Goal: Navigation & Orientation: Find specific page/section

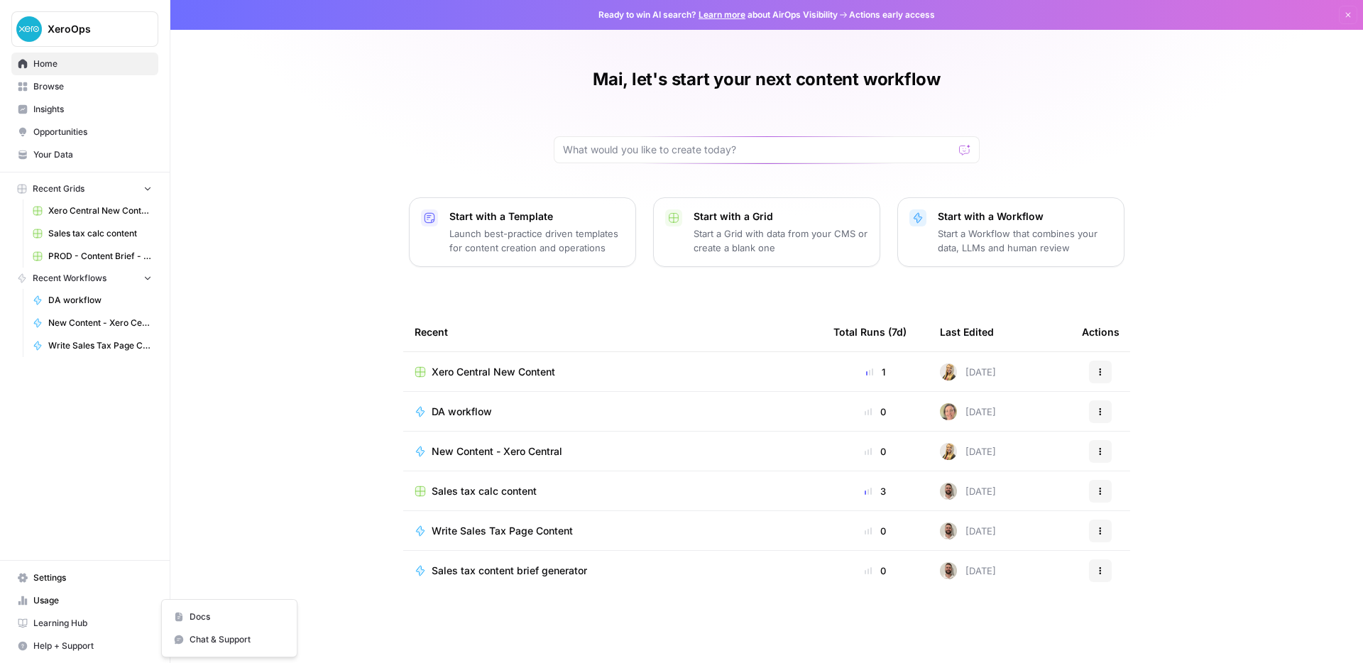
click at [50, 646] on span "Help + Support" at bounding box center [92, 645] width 119 height 13
click at [194, 617] on span "Docs" at bounding box center [236, 616] width 95 height 13
click at [61, 88] on span "Browse" at bounding box center [92, 86] width 119 height 13
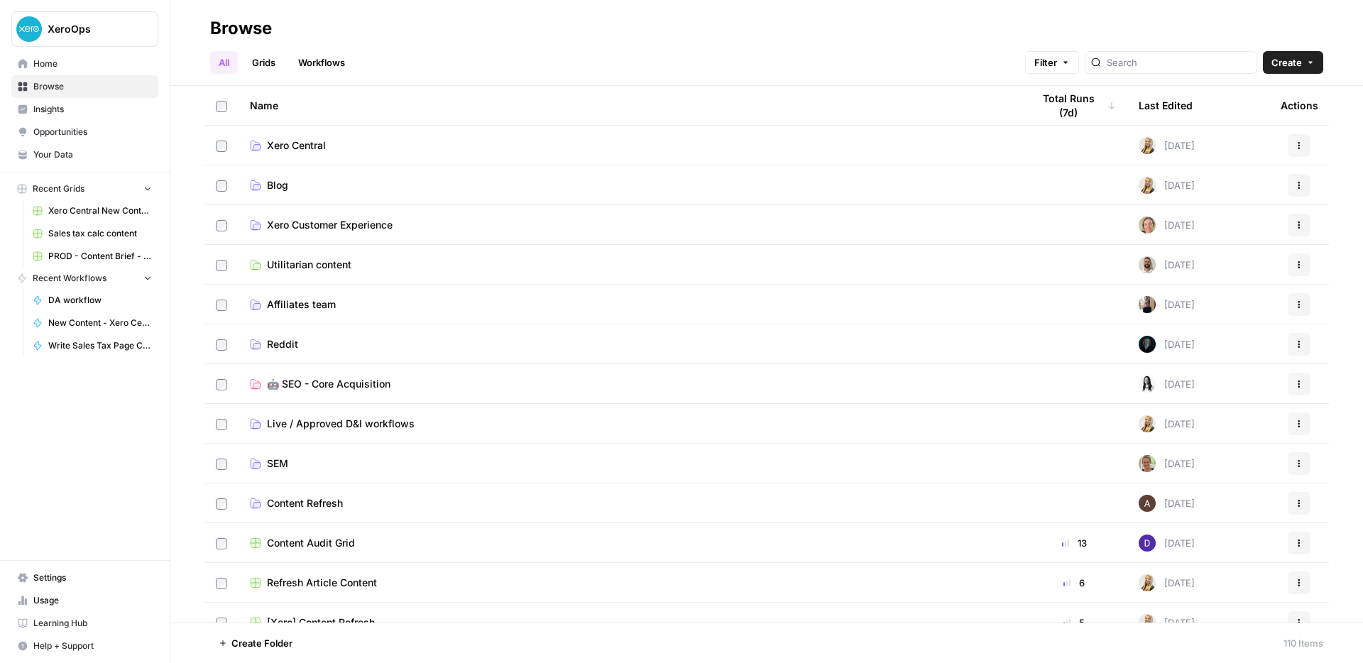
click at [262, 67] on link "Grids" at bounding box center [263, 62] width 40 height 23
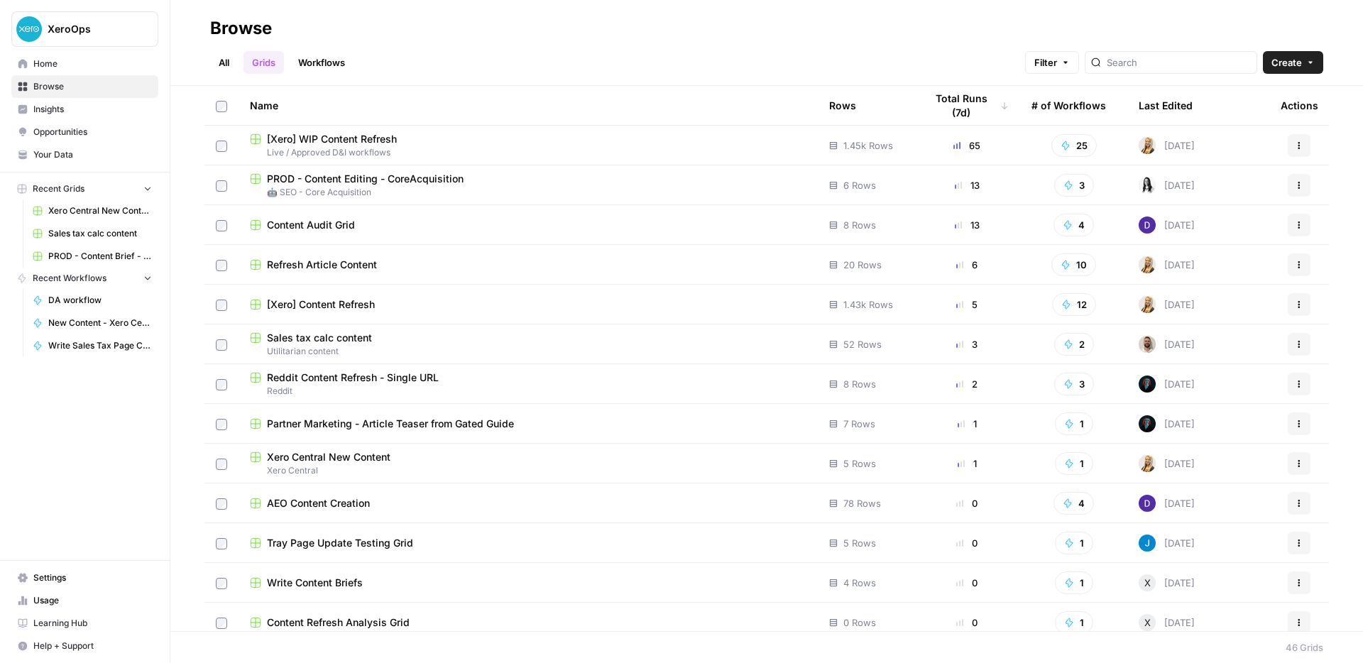
click at [309, 64] on link "Workflows" at bounding box center [322, 62] width 64 height 23
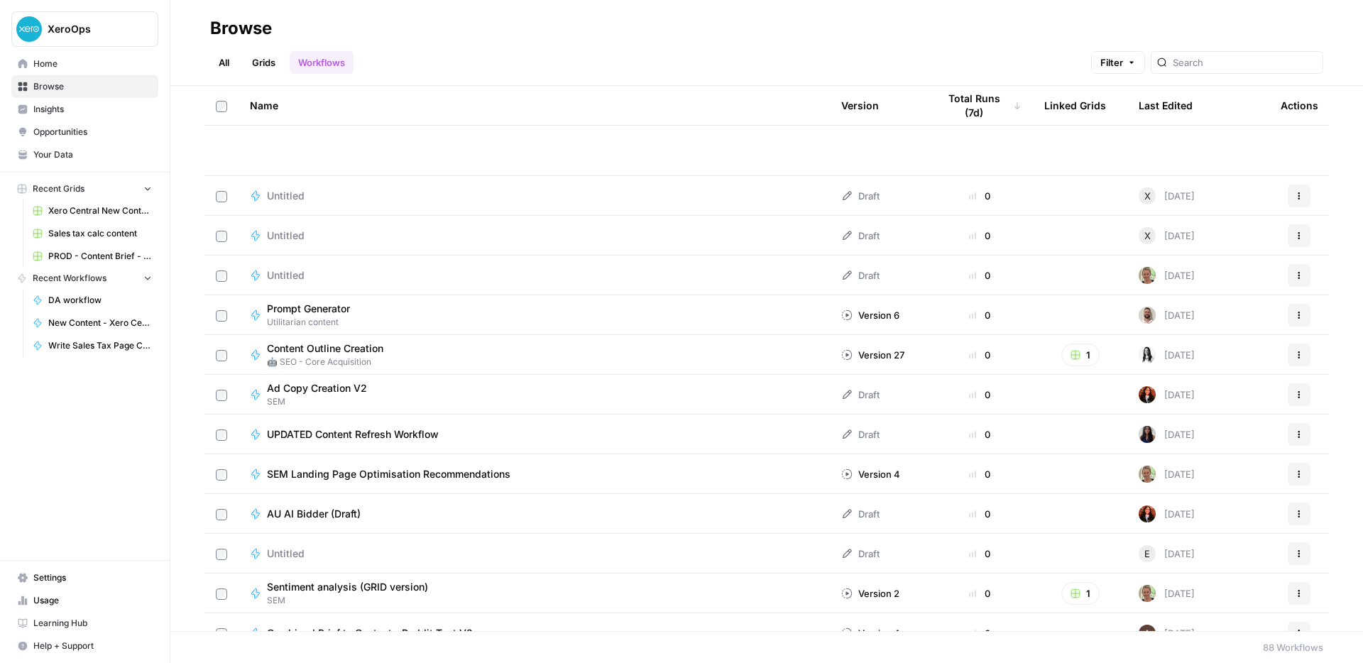
scroll to position [1968, 0]
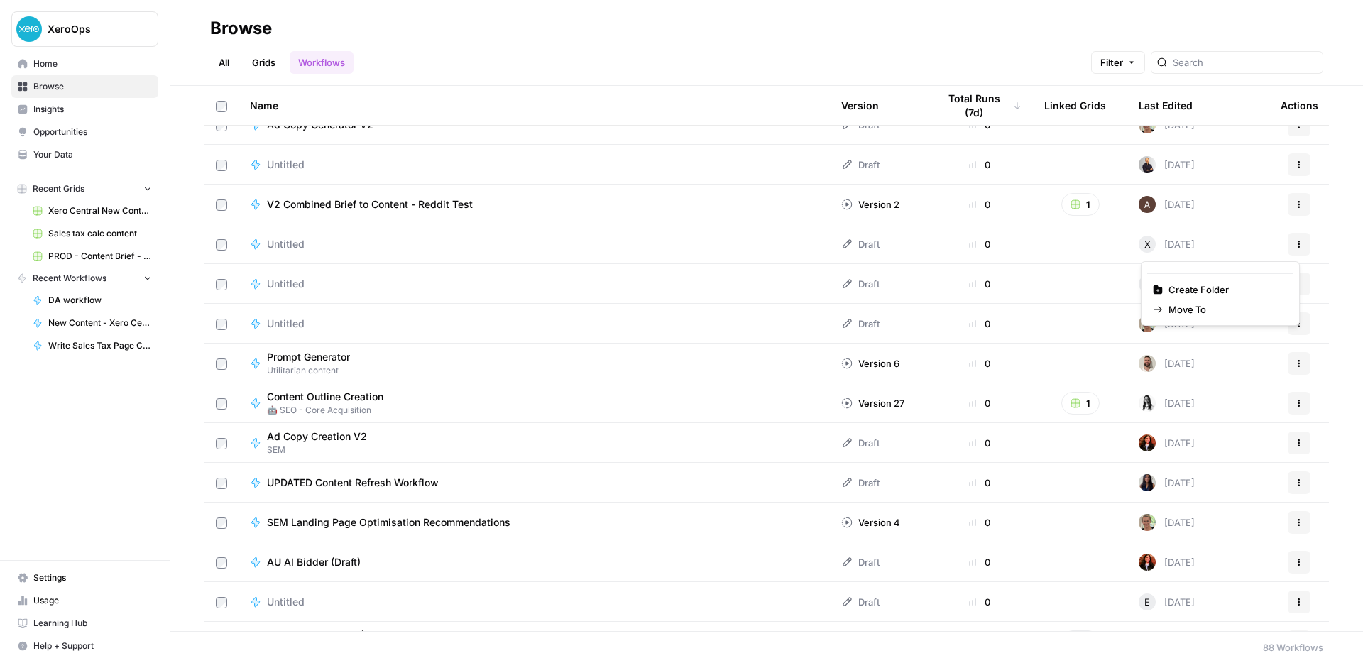
click at [1296, 251] on button "Actions" at bounding box center [1298, 244] width 23 height 23
click at [1344, 242] on div "Name Version Total Runs (7d) Linked Grids Last Edited Actions Untitled Draft 0 …" at bounding box center [766, 358] width 1192 height 545
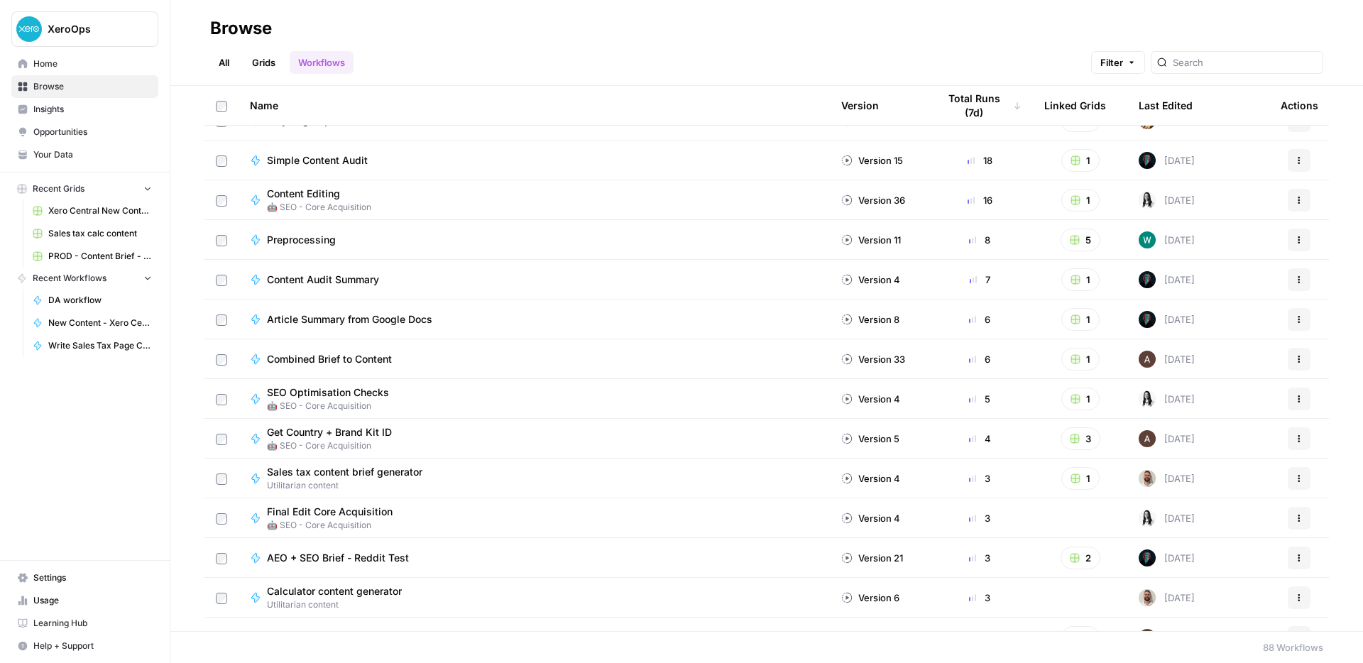
scroll to position [0, 0]
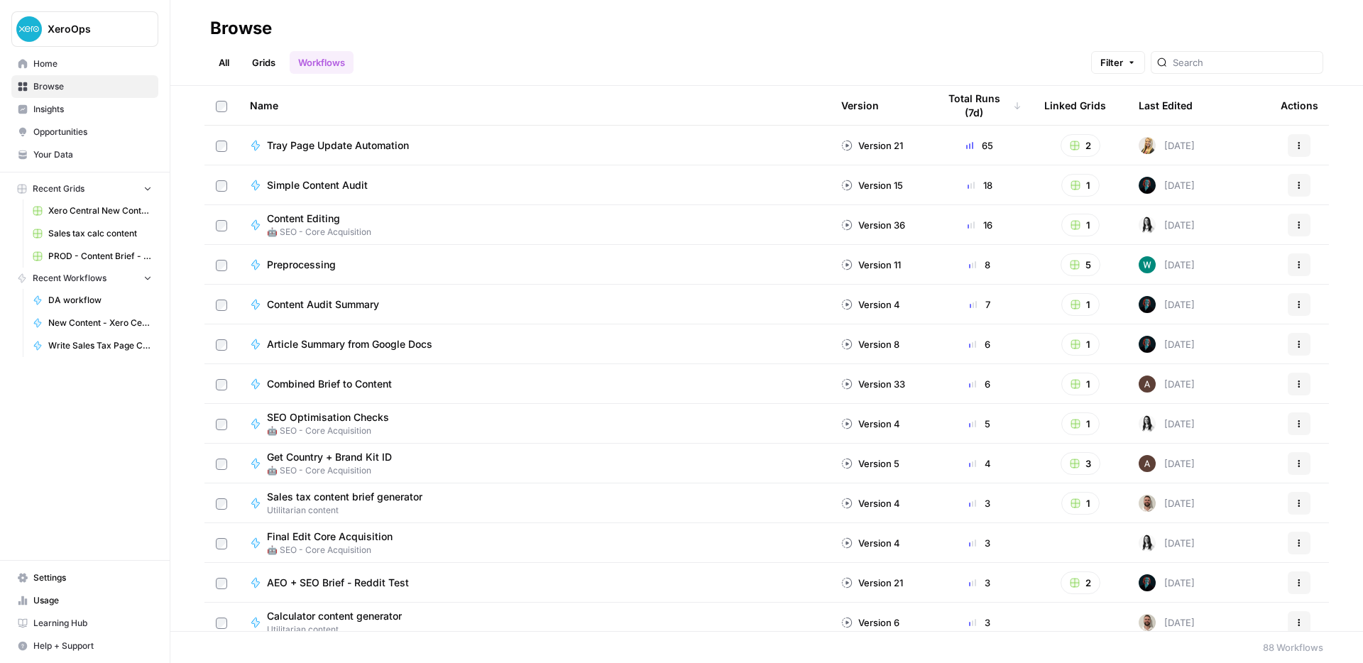
click at [57, 62] on span "Home" at bounding box center [92, 63] width 119 height 13
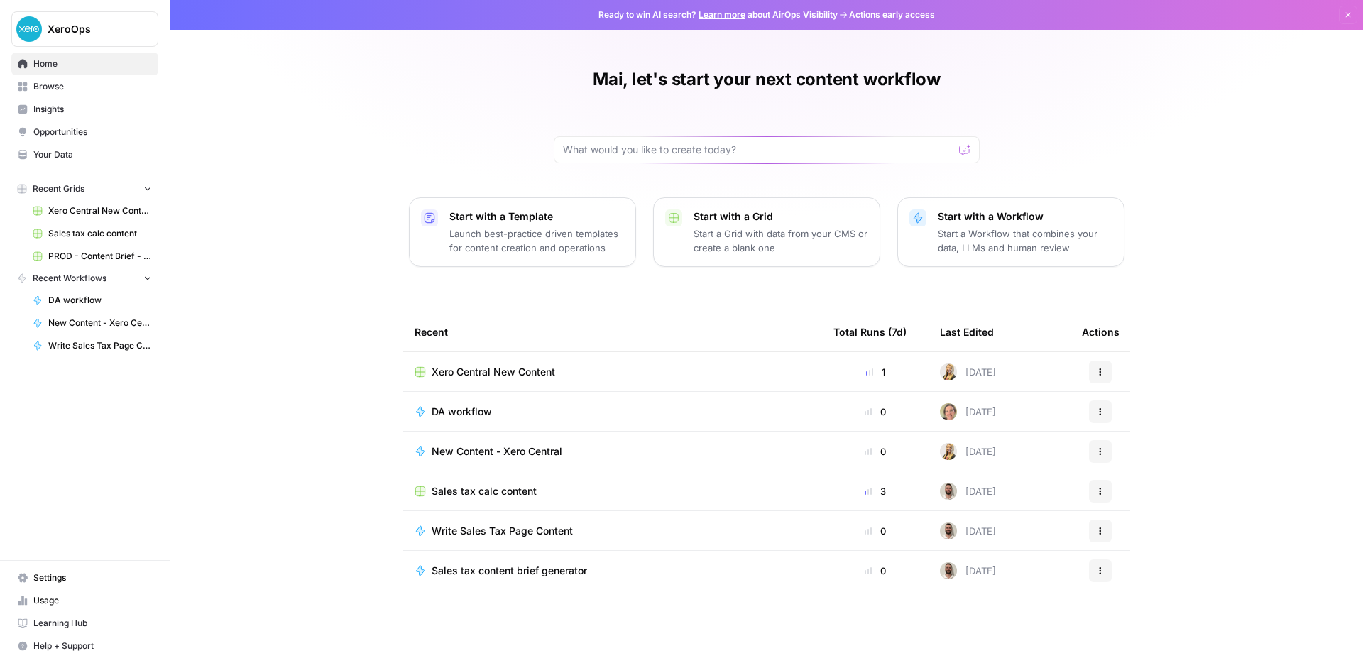
click at [103, 155] on span "Your Data" at bounding box center [92, 154] width 119 height 13
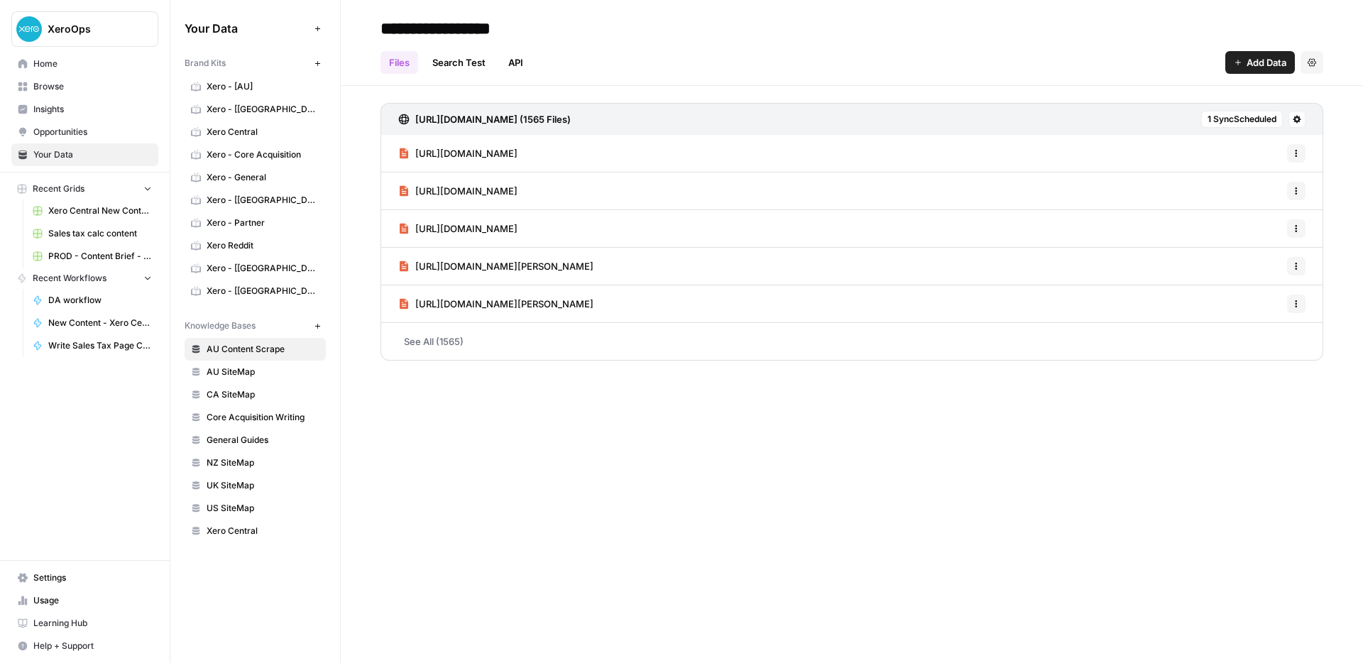
click at [221, 128] on span "Xero Central" at bounding box center [263, 132] width 113 height 13
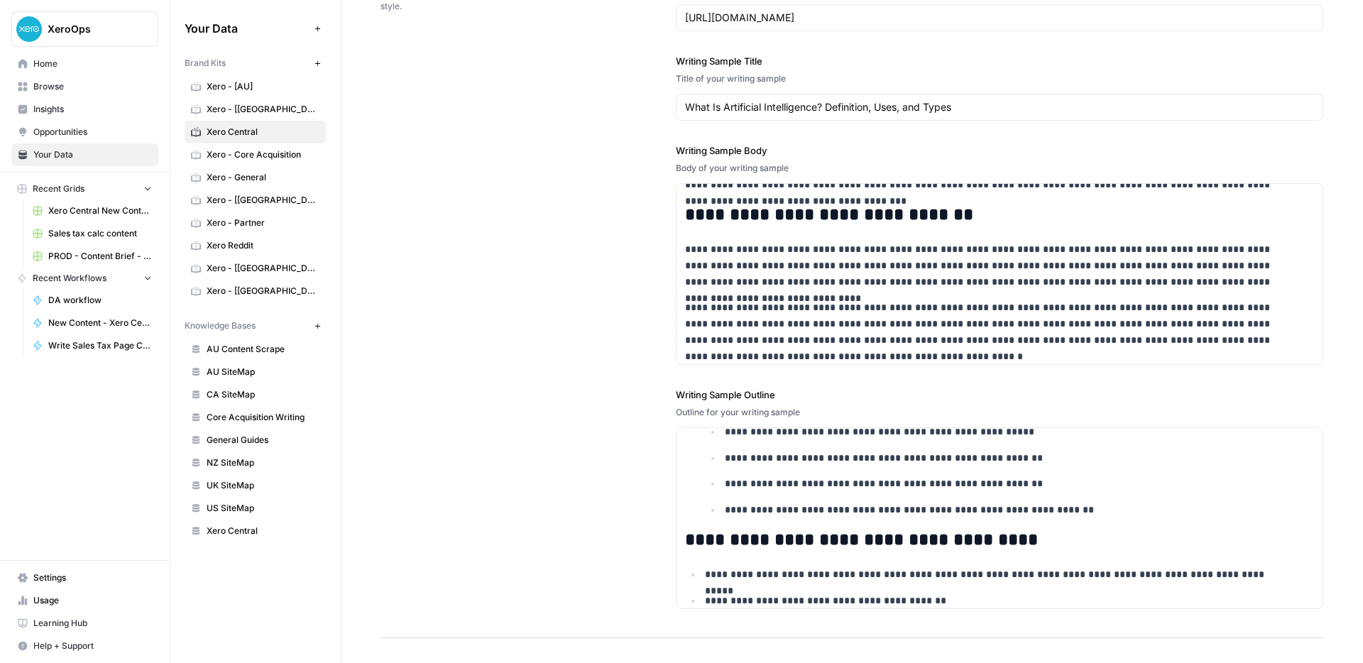
scroll to position [1764, 0]
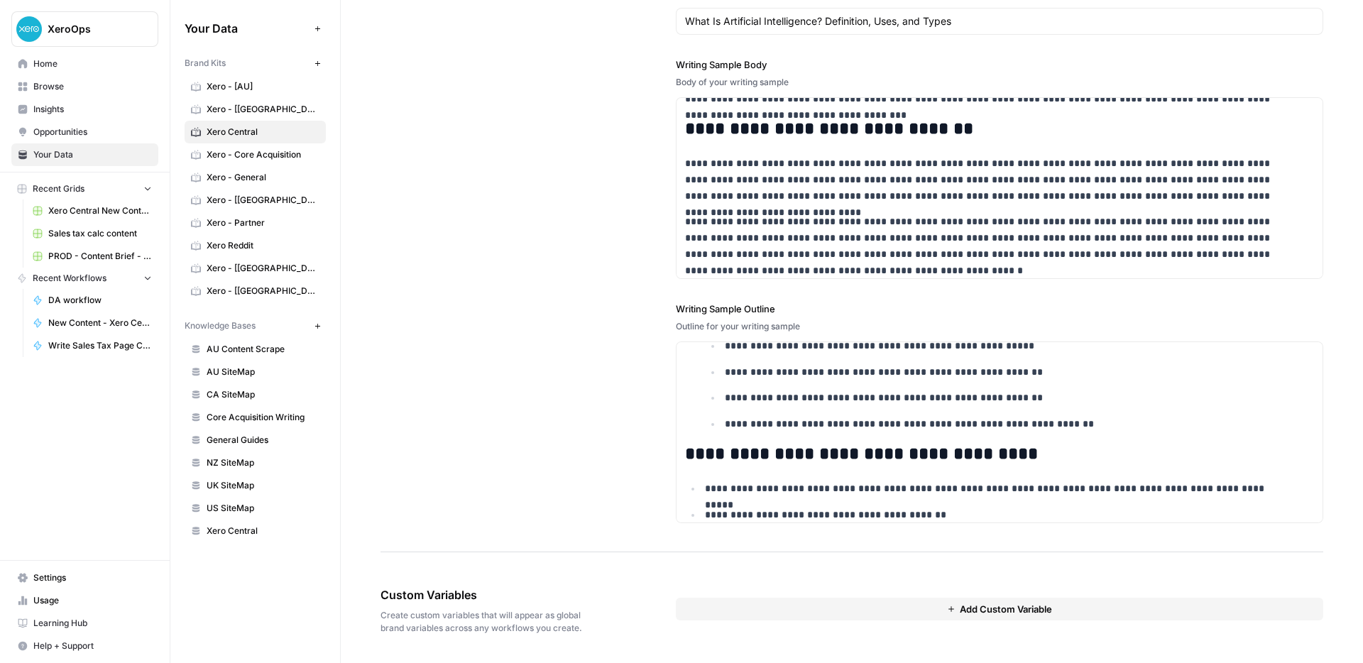
click at [244, 527] on span "Xero Central" at bounding box center [263, 530] width 113 height 13
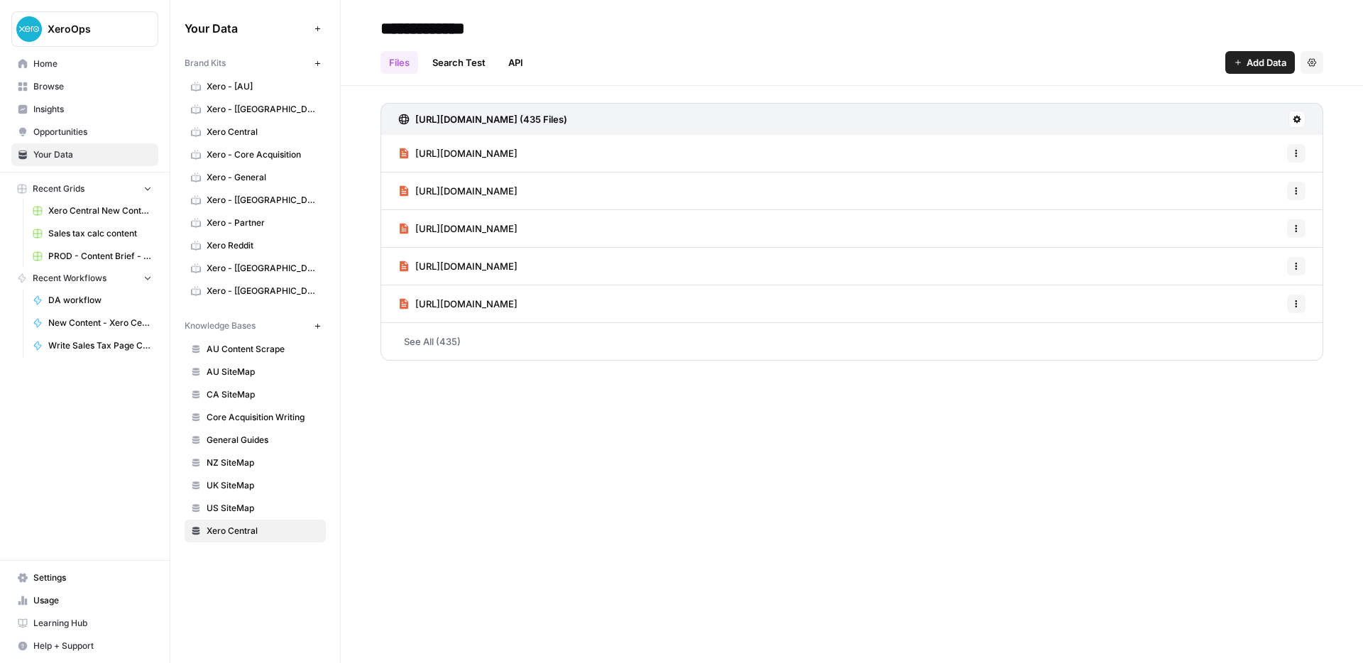
click at [78, 84] on span "Browse" at bounding box center [92, 86] width 119 height 13
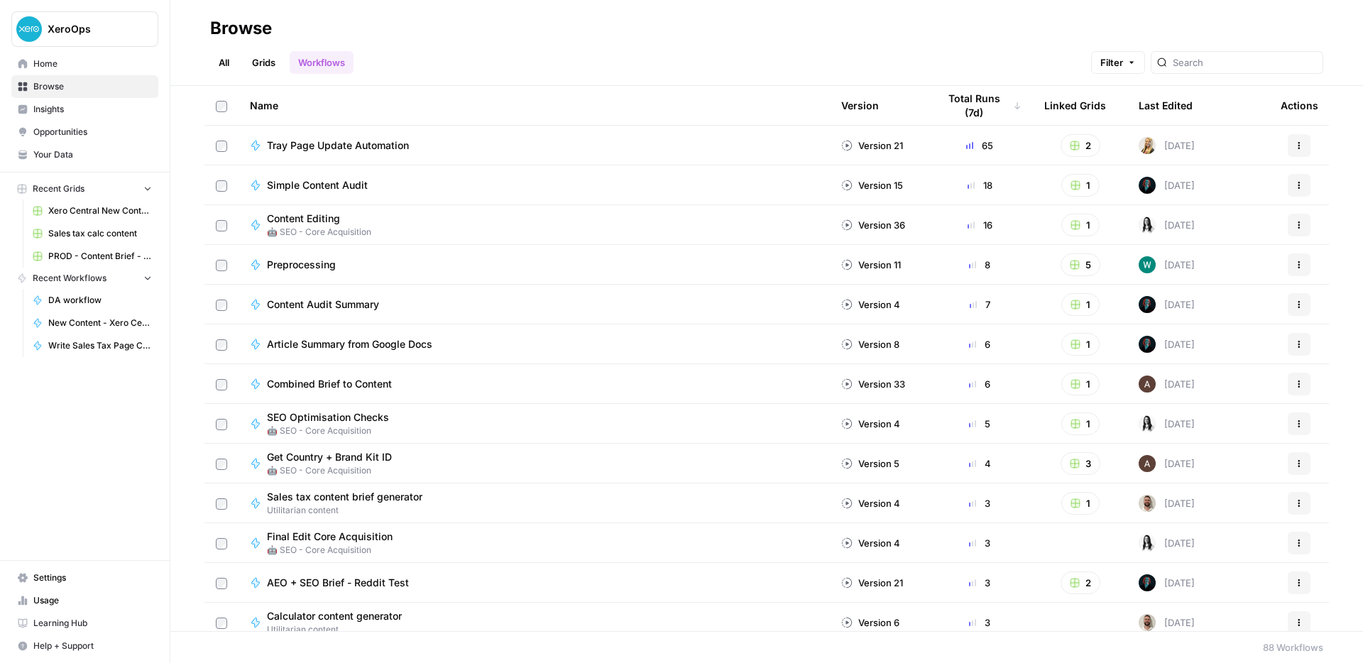
click at [223, 61] on link "All" at bounding box center [224, 62] width 28 height 23
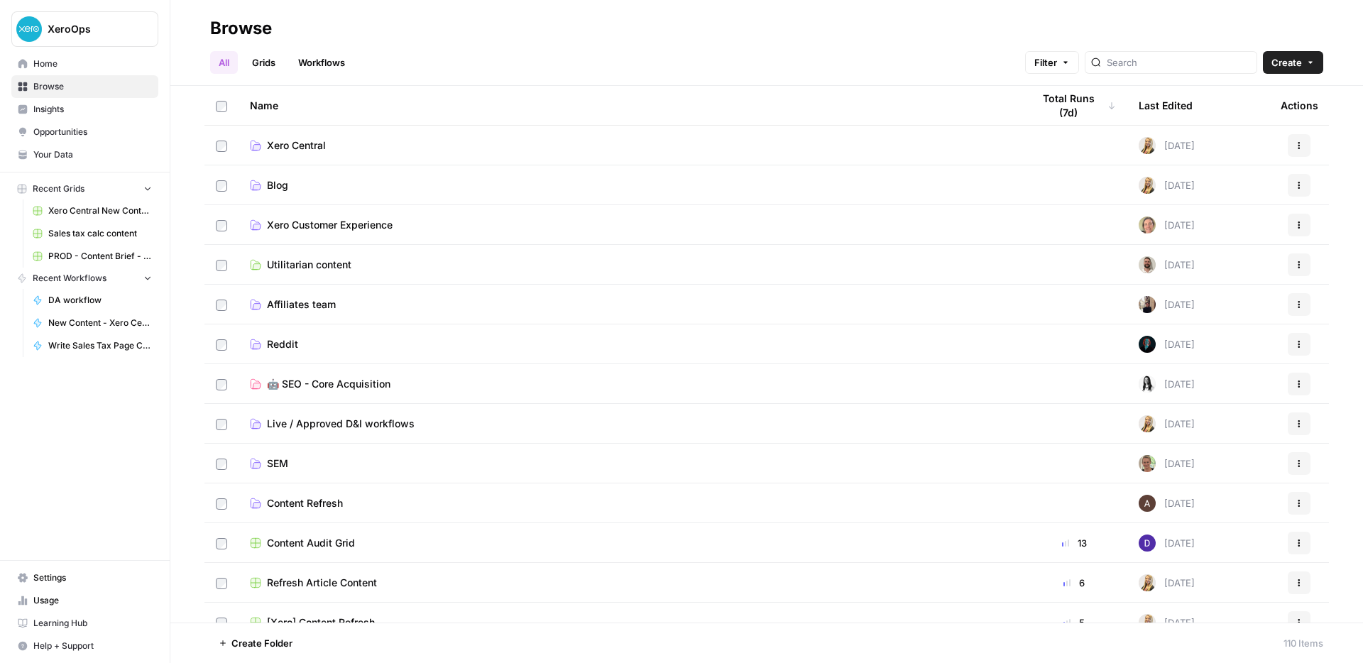
click at [424, 148] on link "Xero Central" at bounding box center [629, 145] width 759 height 14
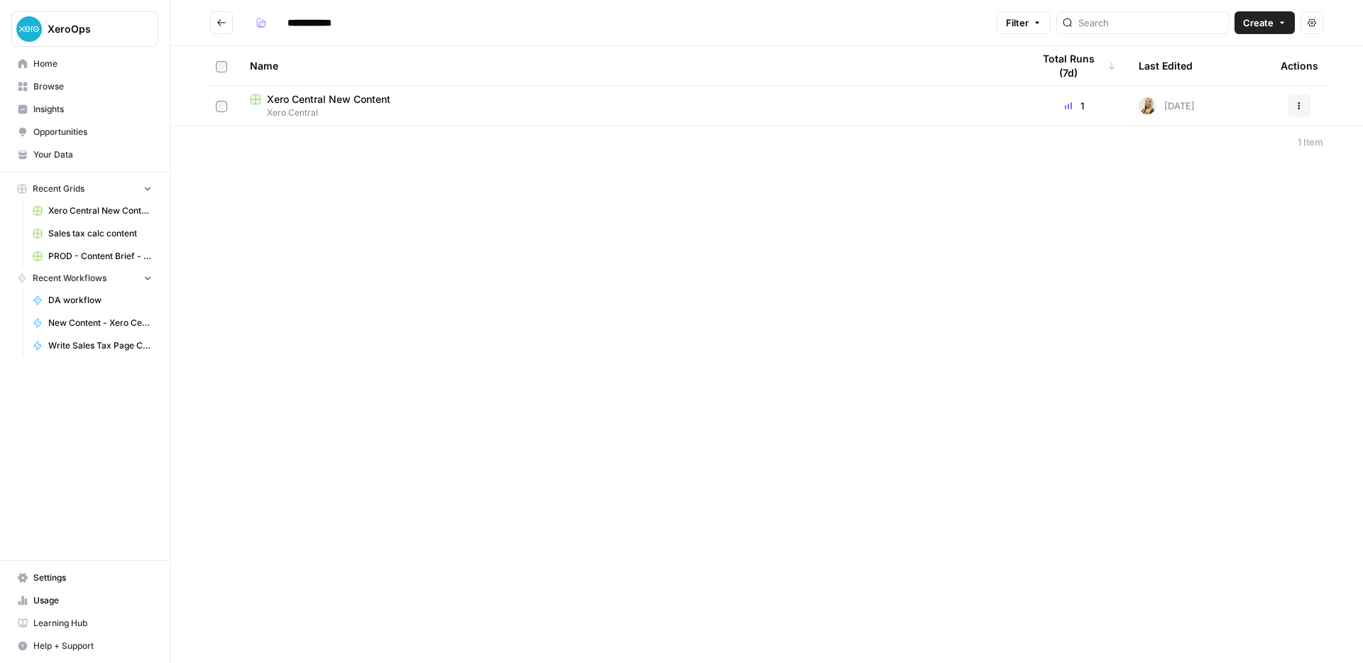
click at [444, 103] on div "Xero Central New Content" at bounding box center [629, 99] width 759 height 14
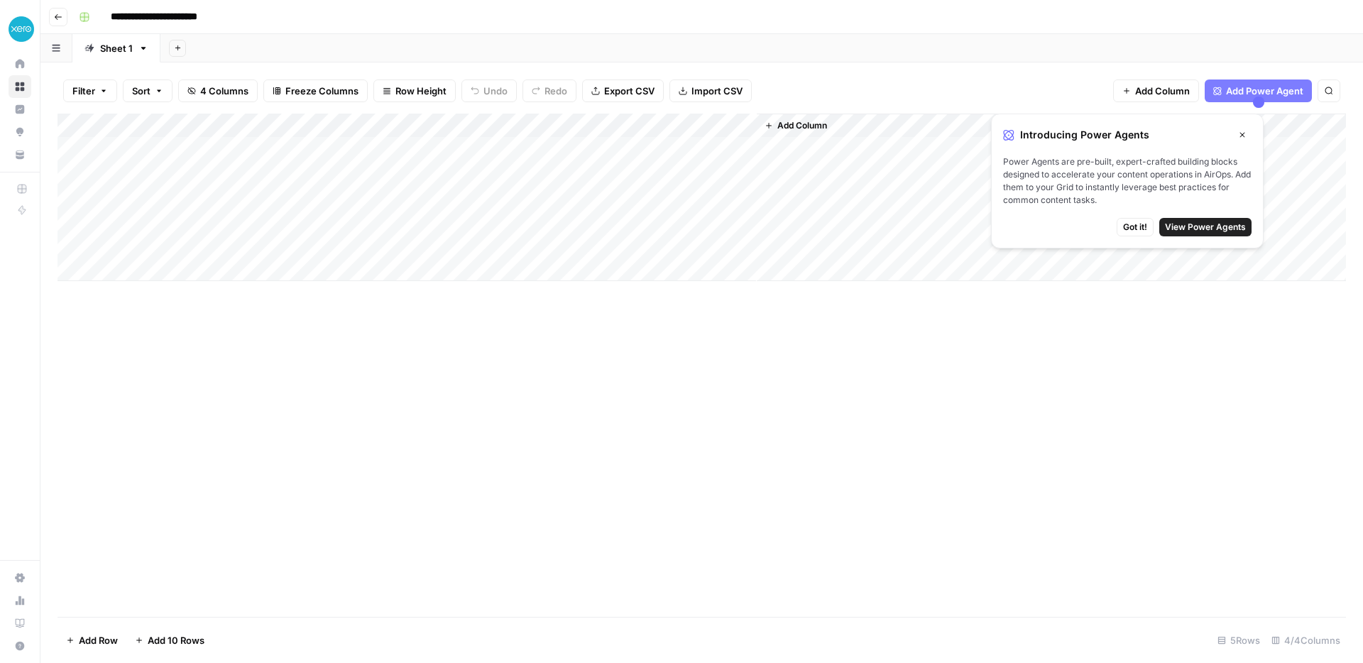
click at [57, 18] on icon "button" at bounding box center [58, 17] width 9 height 9
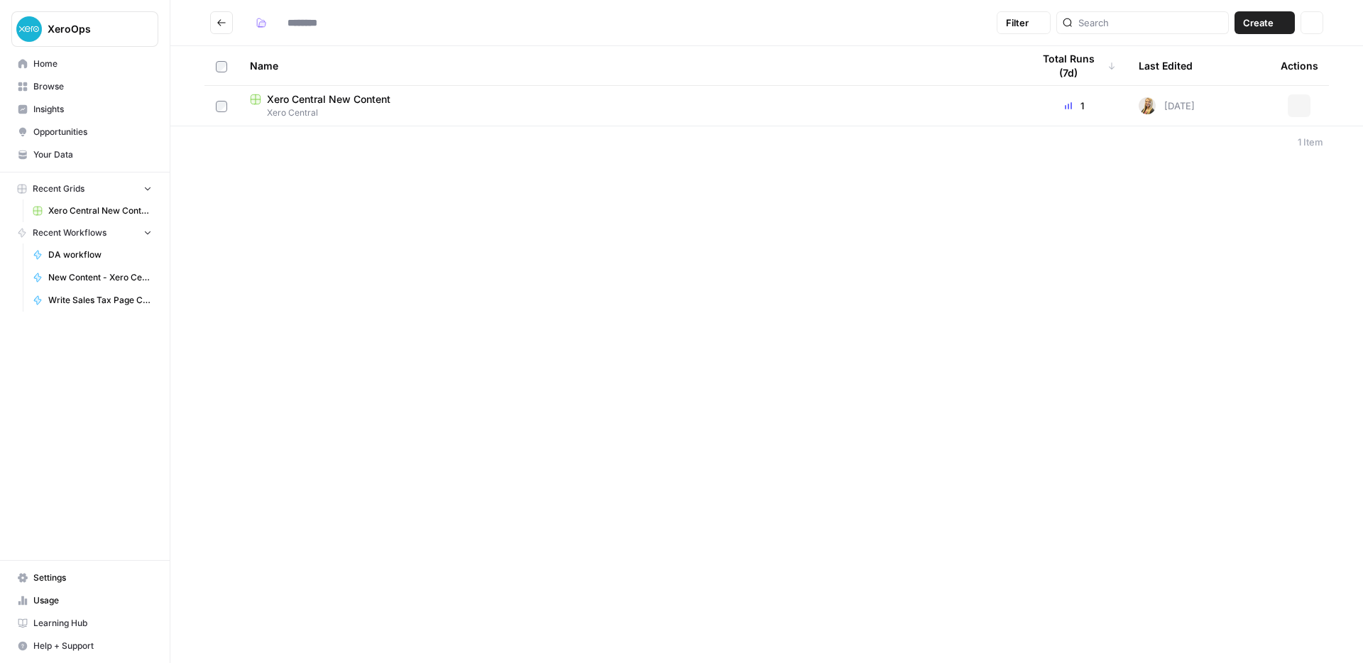
type input "**********"
click at [1300, 113] on button "Actions" at bounding box center [1298, 105] width 23 height 23
click at [1082, 209] on div "**********" at bounding box center [766, 331] width 1192 height 663
click at [503, 109] on span "Xero Central" at bounding box center [629, 112] width 759 height 13
type input "**********"
